Goal: Information Seeking & Learning: Learn about a topic

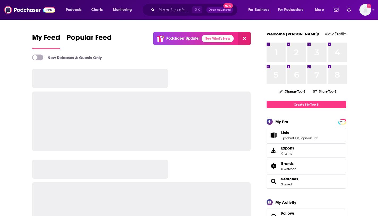
click at [201, 9] on span "⌘ K" at bounding box center [197, 9] width 10 height 7
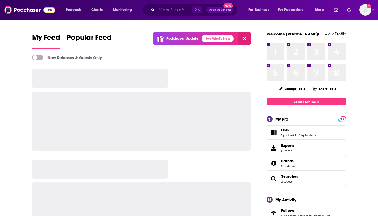
click at [174, 8] on input "Search podcasts, credits, & more..." at bounding box center [175, 10] width 36 height 8
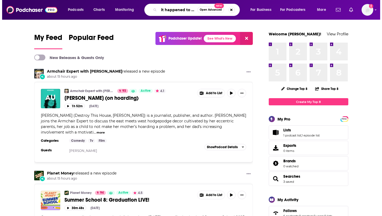
scroll to position [0, 2]
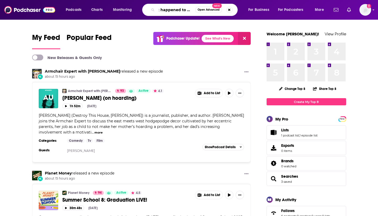
type input "it happened to me"
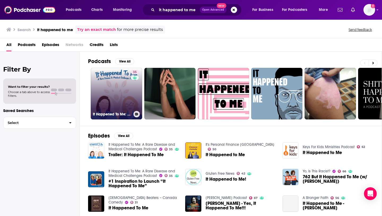
click at [130, 86] on link "35 It Happened To Me: A Rare Disease and Medical Challenges Podcast" at bounding box center [116, 93] width 51 height 51
